Goal: Ask a question

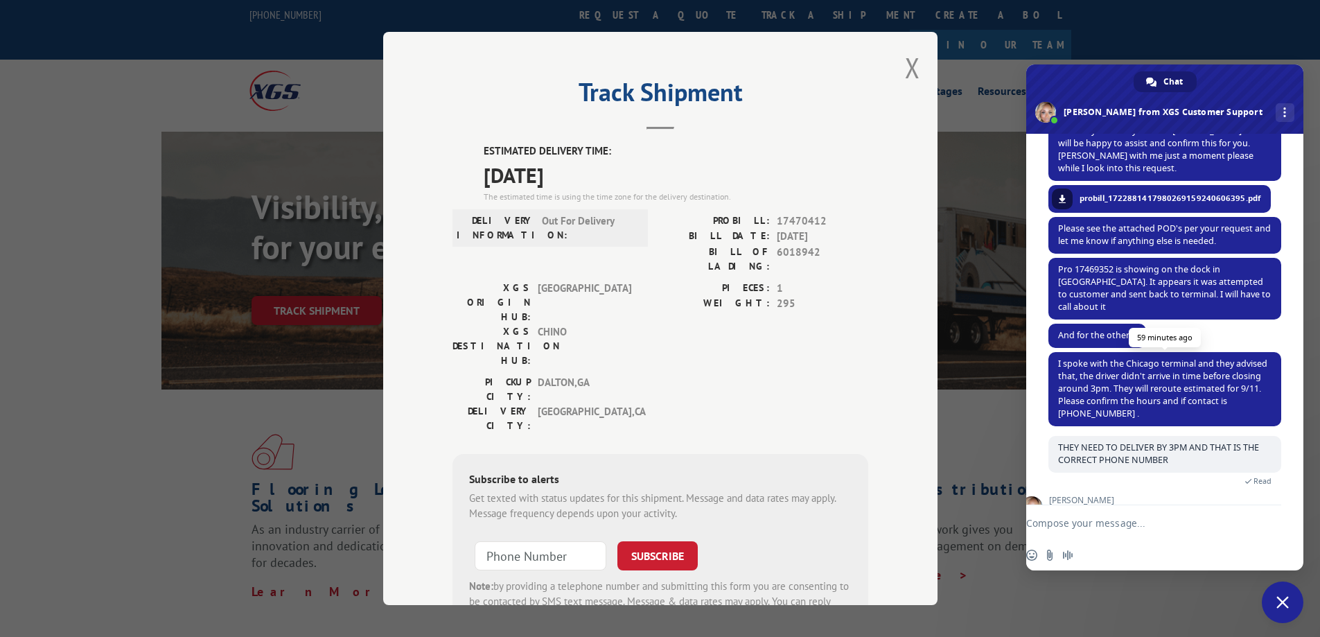
scroll to position [102, 0]
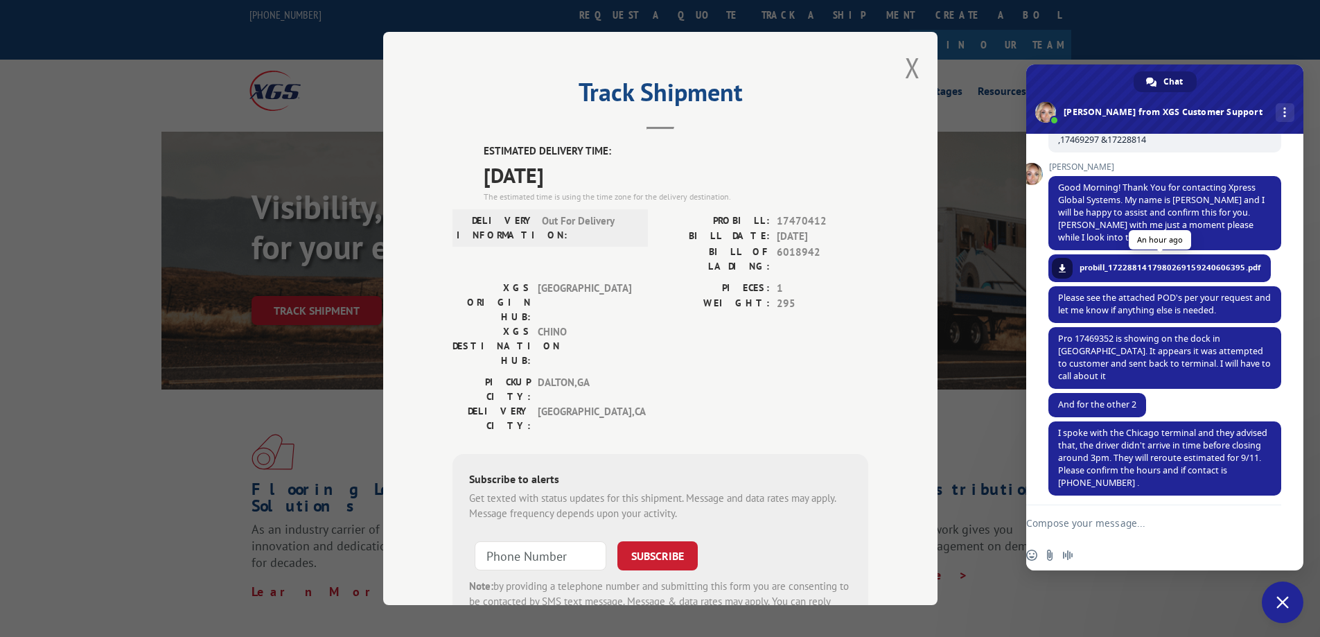
click at [1083, 266] on span "probill_1722881417980269159240606395.pdf" at bounding box center [1169, 267] width 181 height 12
click at [1134, 268] on span "probill_1722881417980269159240606395.pdf" at bounding box center [1169, 267] width 181 height 12
click at [1136, 268] on span "probill_1722881417980269159240606395.pdf" at bounding box center [1169, 267] width 181 height 12
click at [1059, 267] on span at bounding box center [1062, 268] width 8 height 8
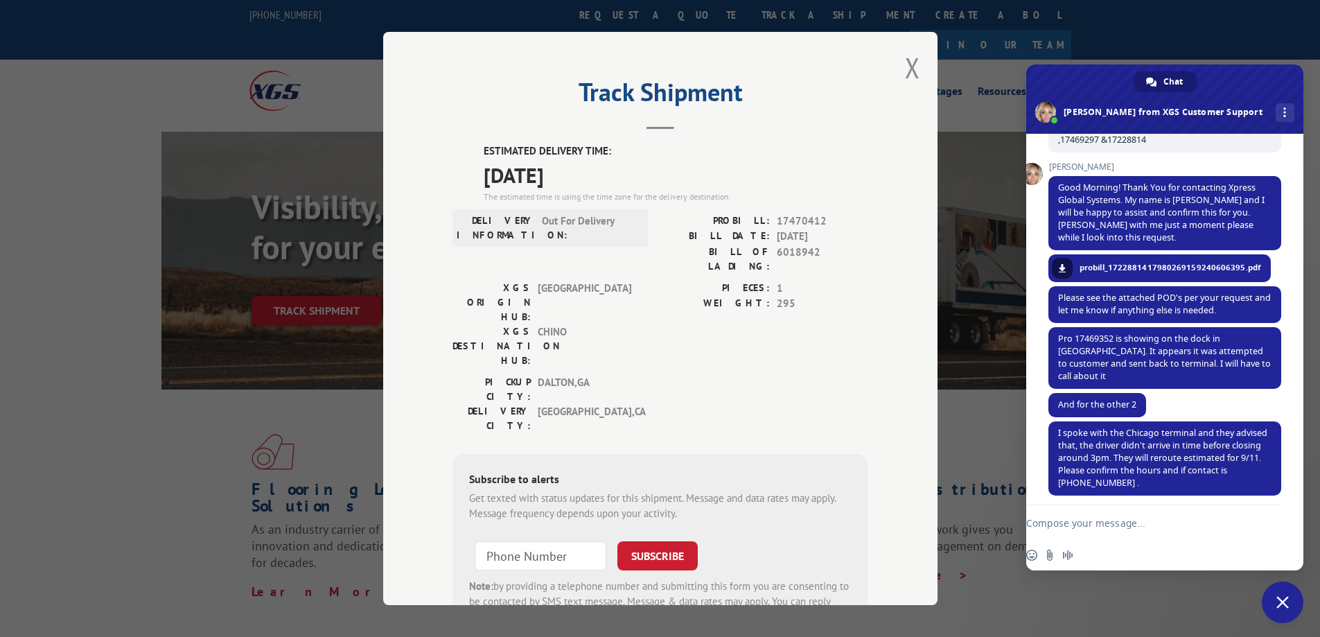
scroll to position [240, 0]
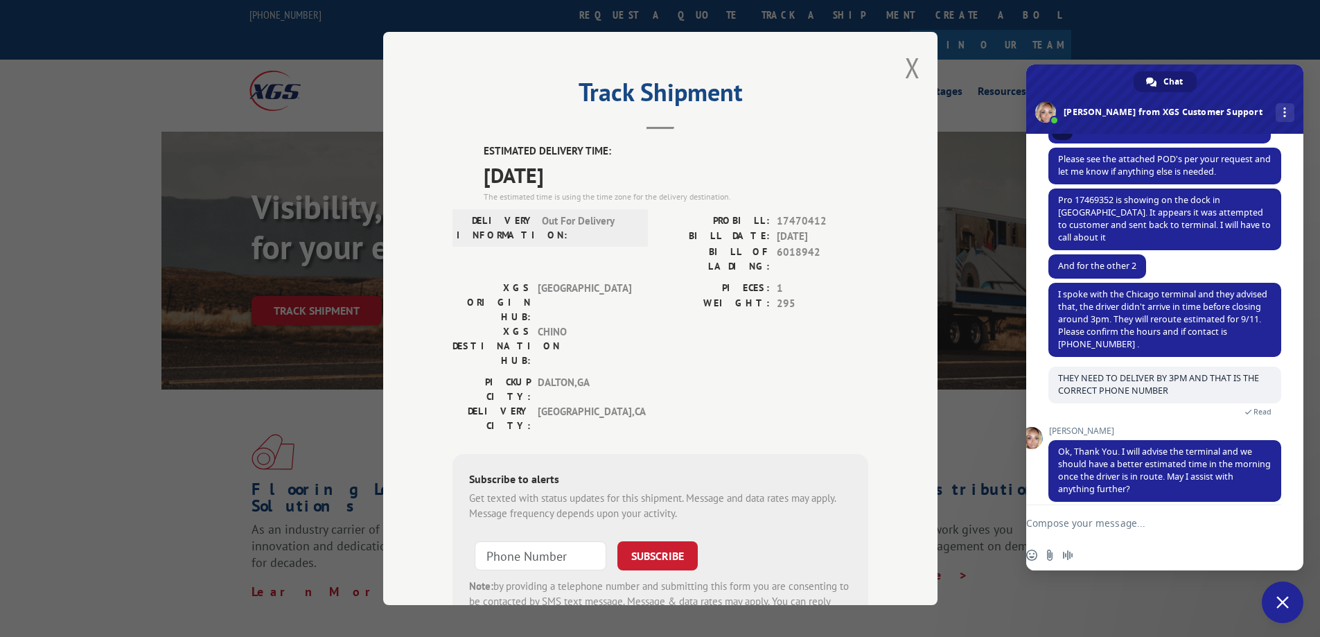
click at [1166, 522] on textarea "Compose your message..." at bounding box center [1135, 523] width 219 height 12
click at [1163, 524] on textarea "Compose your message..." at bounding box center [1135, 523] width 219 height 12
type textarea "so all 3 of them delivering 9.11"
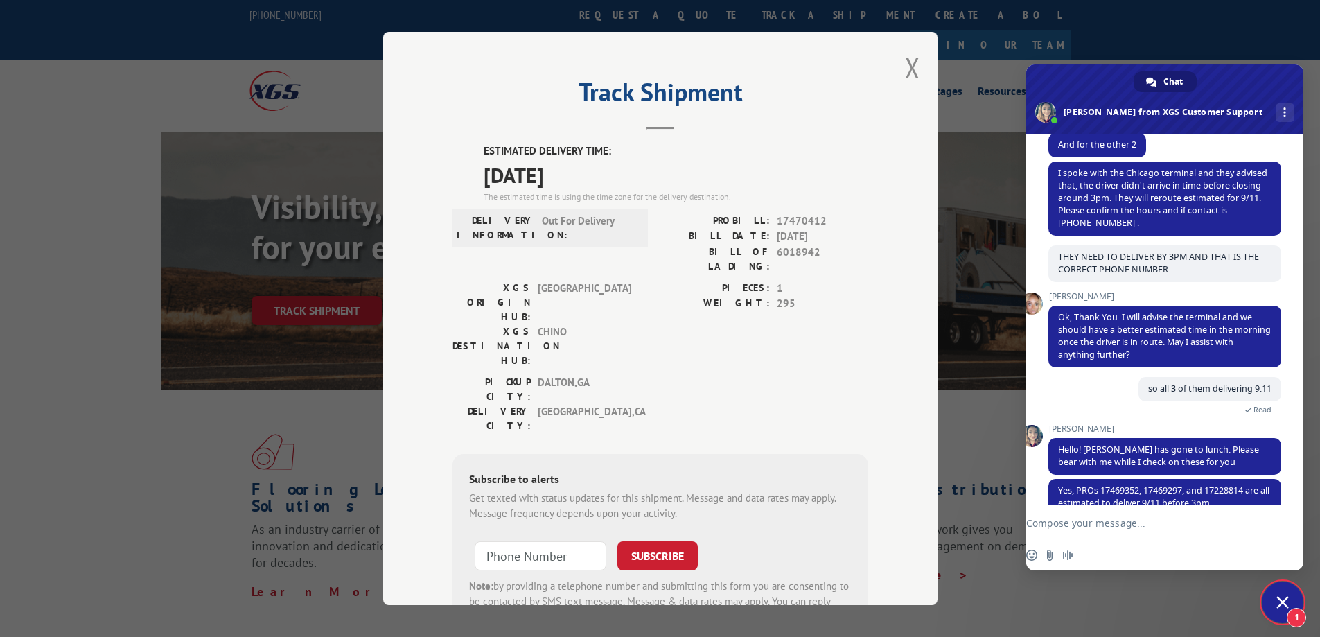
scroll to position [416, 0]
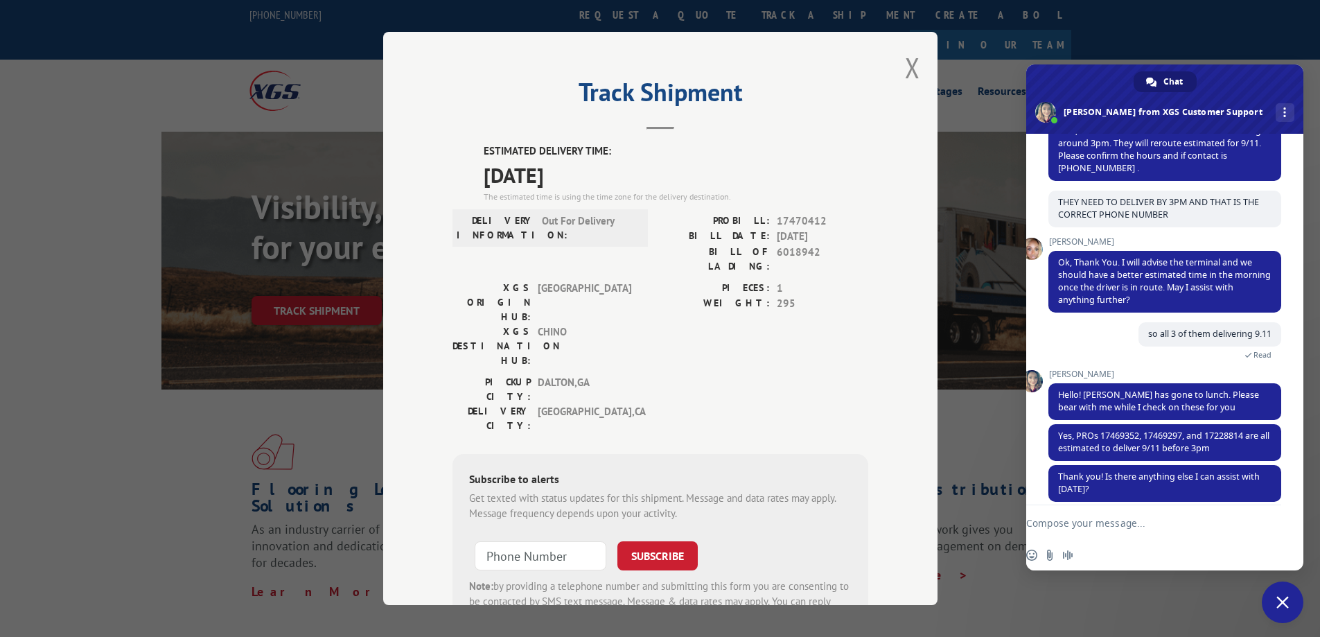
click at [1193, 512] on form at bounding box center [1135, 523] width 219 height 37
click at [1174, 523] on textarea "Compose your message..." at bounding box center [1135, 523] width 219 height 12
type textarea "no"
click at [1264, 527] on span "Send" at bounding box center [1265, 523] width 10 height 10
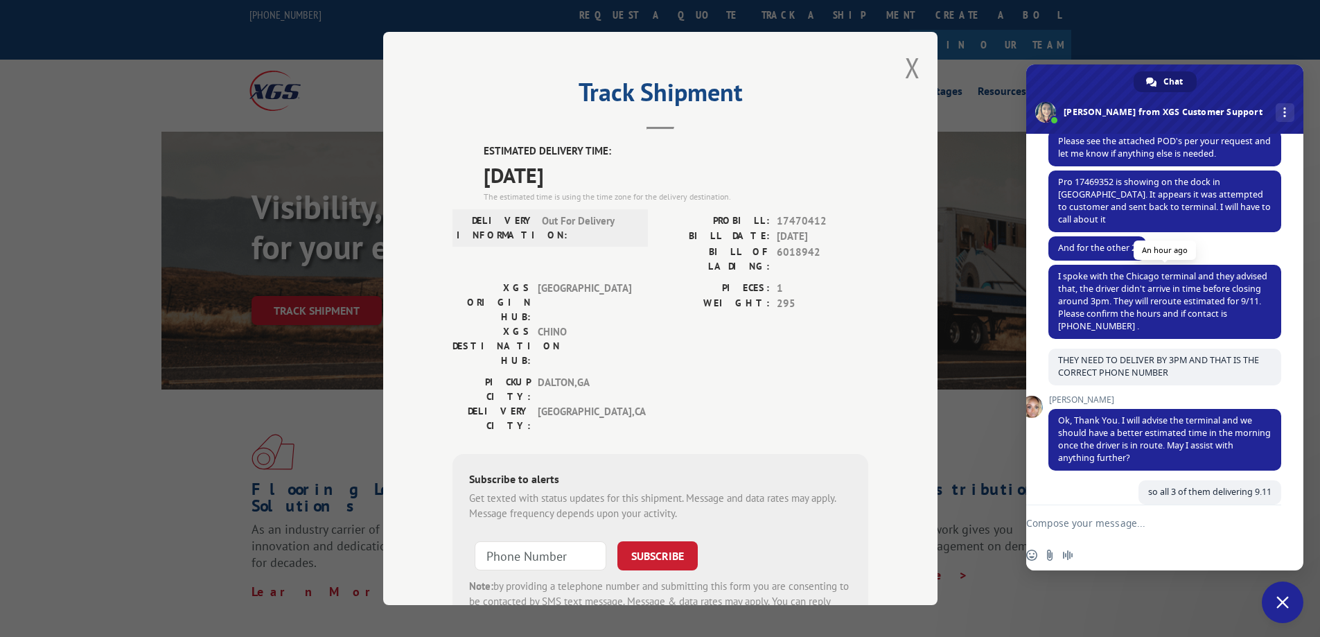
scroll to position [120, 0]
